Goal: Transaction & Acquisition: Purchase product/service

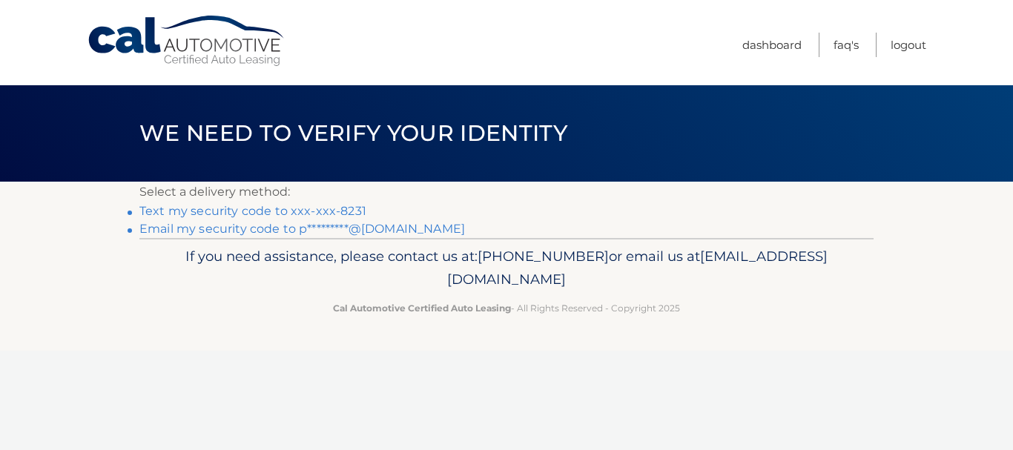
click at [234, 211] on link "Text my security code to xxx-xxx-8231" at bounding box center [252, 211] width 227 height 14
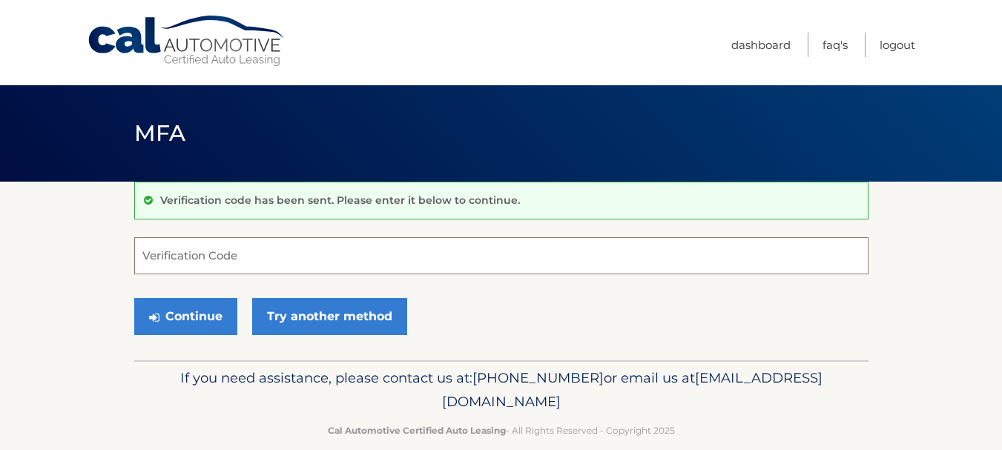
click at [250, 253] on input "Verification Code" at bounding box center [501, 255] width 734 height 37
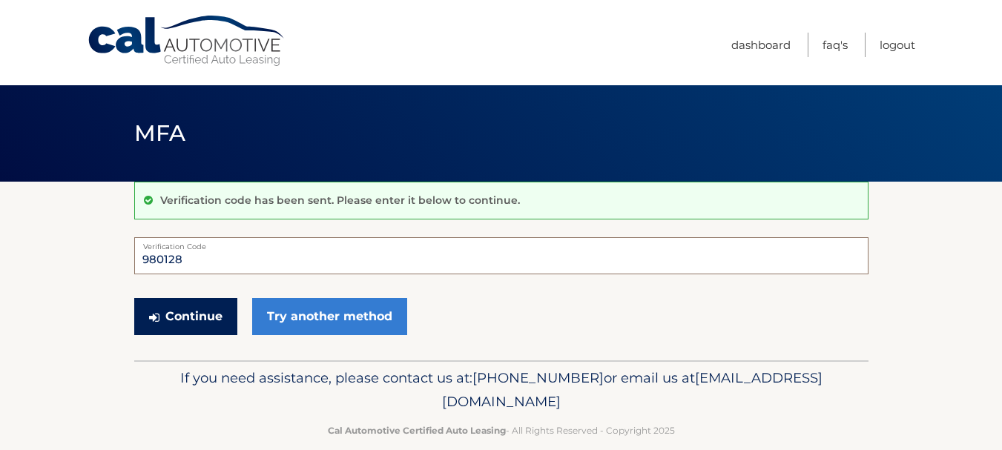
type input "980128"
click at [179, 309] on button "Continue" at bounding box center [185, 316] width 103 height 37
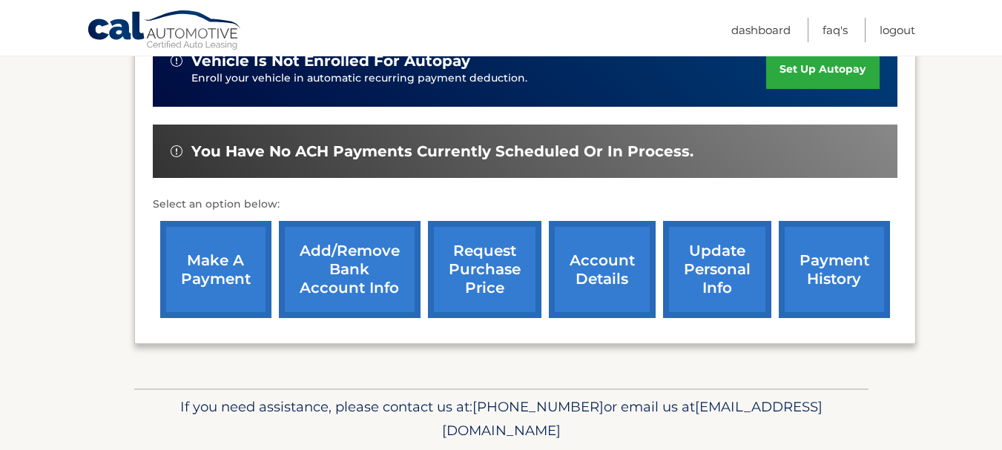
scroll to position [371, 0]
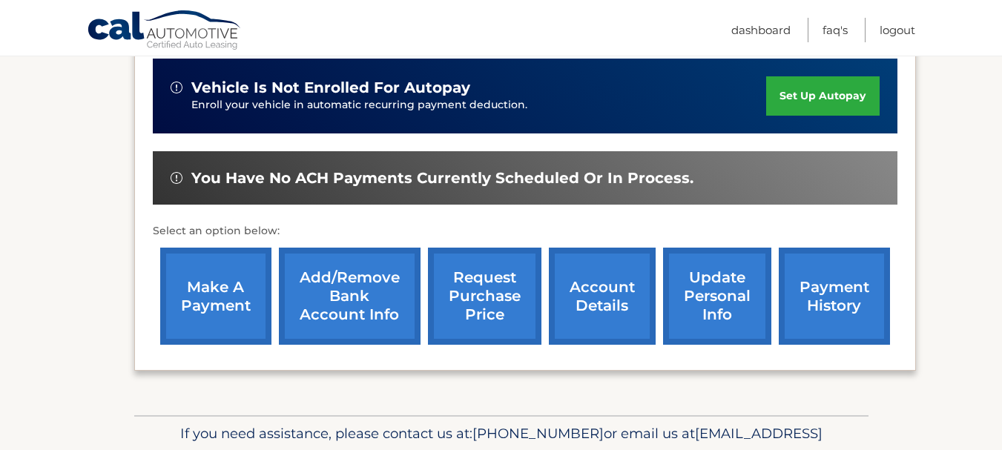
click at [209, 290] on link "make a payment" at bounding box center [215, 296] width 111 height 97
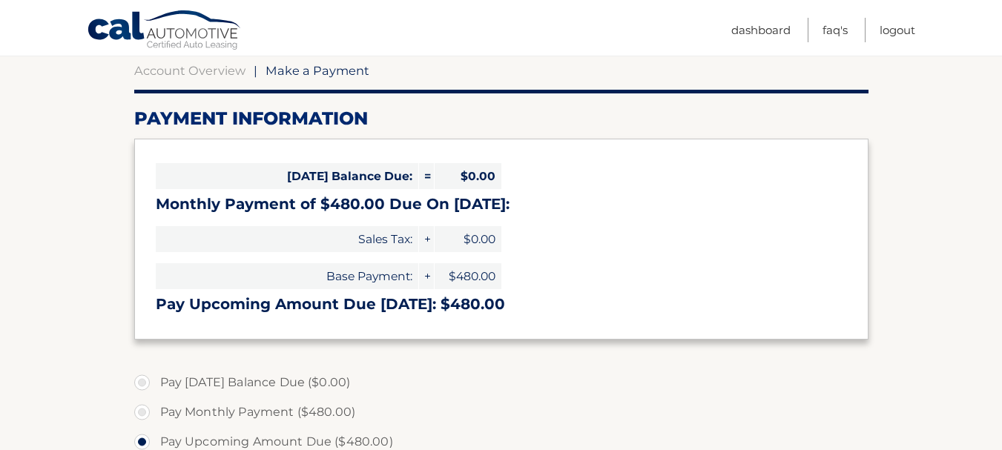
scroll to position [148, 0]
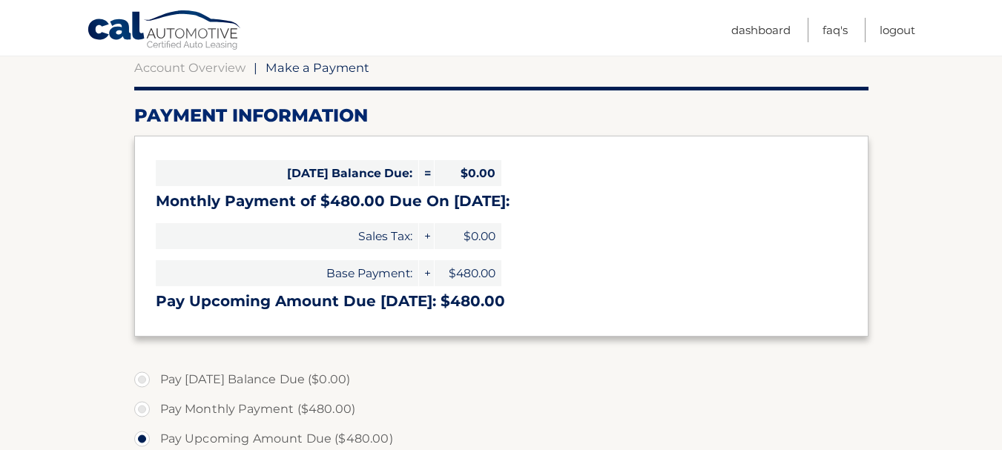
click at [492, 240] on span "$0.00" at bounding box center [467, 236] width 67 height 26
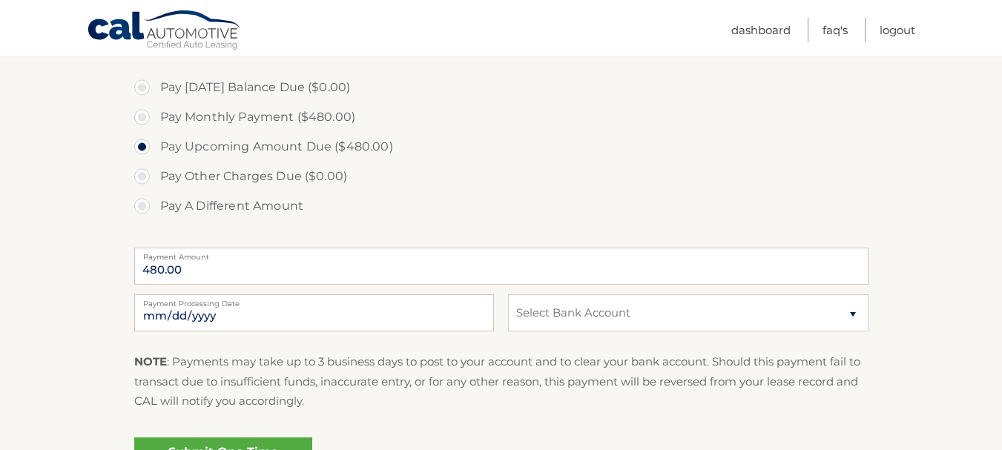
scroll to position [445, 0]
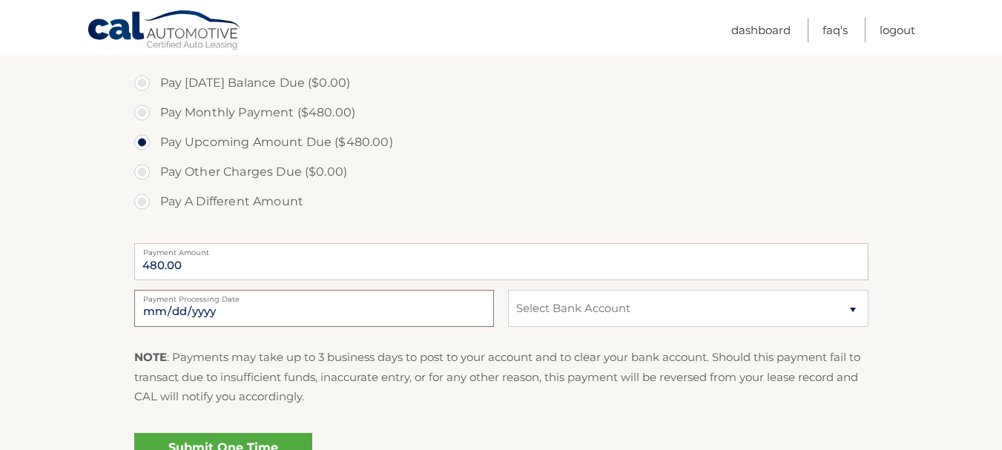
click at [446, 308] on input "2025-10-15" at bounding box center [314, 308] width 360 height 37
type input "2025-10-24"
click at [712, 308] on select "Select Bank Account Checking BANK OF AMERICA N.A. *****7524 Checking BANK OF AM…" at bounding box center [688, 308] width 360 height 37
select select "MTM4MTg5MGEtMTY2Yy00N2Q0LThlZTktOWI0NDZkZWQ3Nzgy"
click at [508, 290] on select "Select Bank Account Checking BANK OF AMERICA N.A. *****7524 Checking BANK OF AM…" at bounding box center [688, 308] width 360 height 37
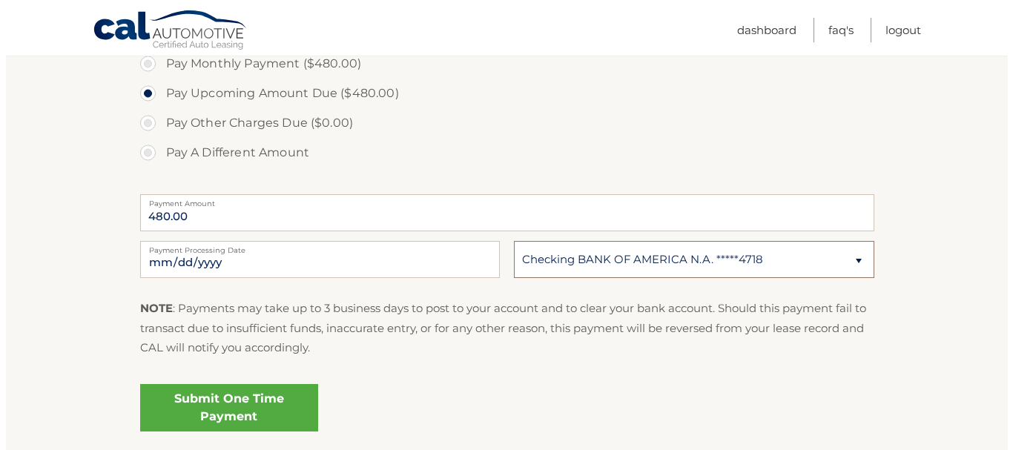
scroll to position [519, 0]
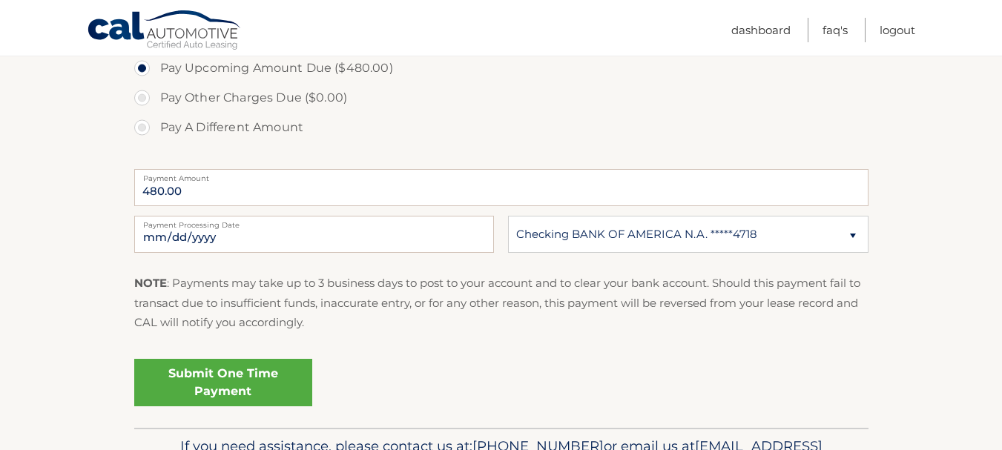
click at [261, 380] on link "Submit One Time Payment" at bounding box center [223, 382] width 178 height 47
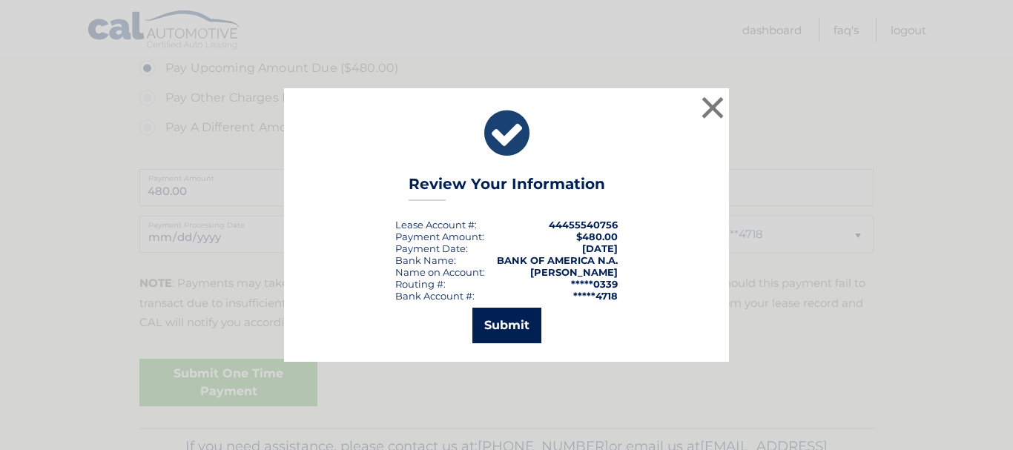
click at [503, 326] on button "Submit" at bounding box center [506, 326] width 69 height 36
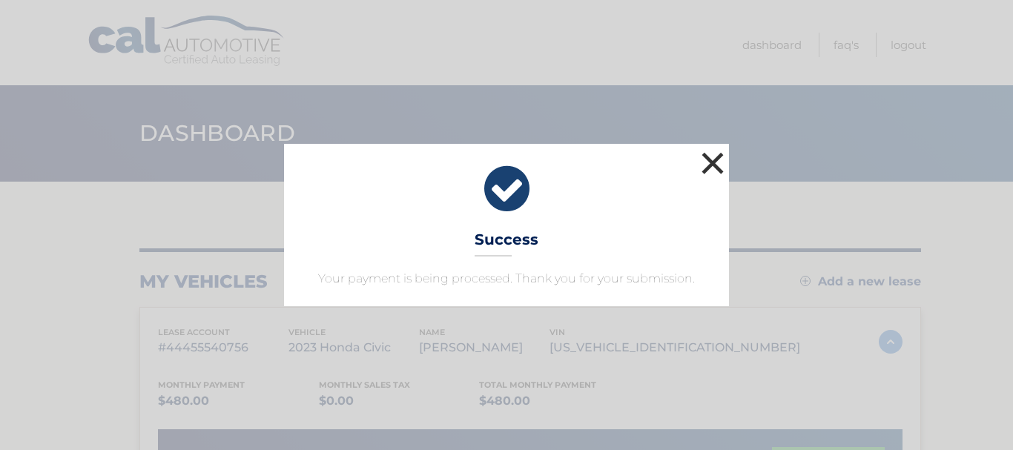
click at [707, 164] on button "×" at bounding box center [713, 163] width 30 height 30
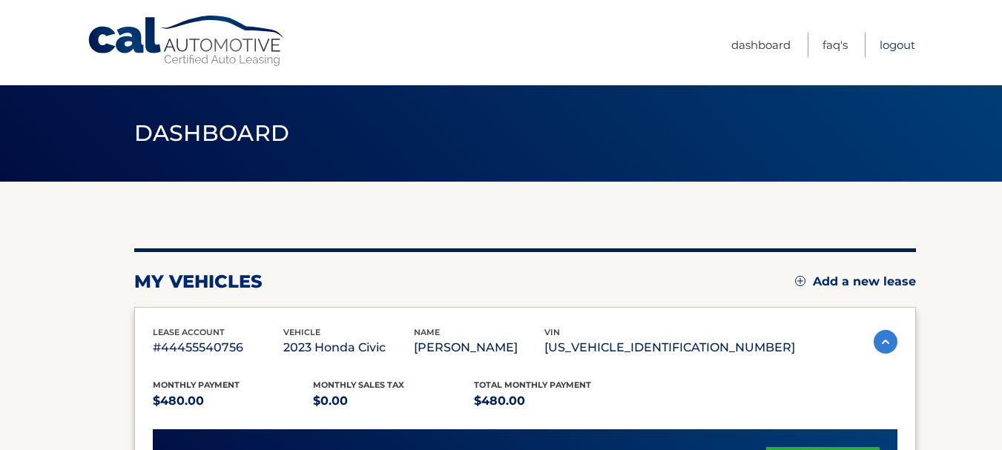
click at [899, 40] on link "Logout" at bounding box center [897, 45] width 36 height 24
